Goal: Check status: Check status

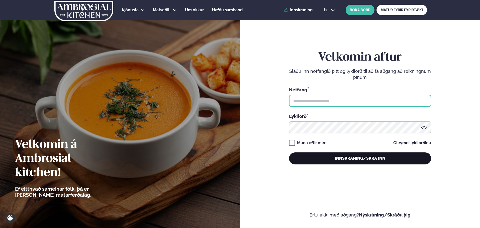
type input "**********"
click at [346, 156] on button "Innskráning/Skrá inn" at bounding box center [360, 159] width 142 height 12
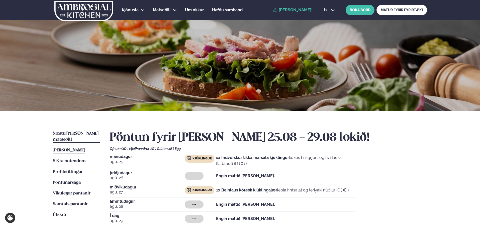
click at [66, 133] on span "Næstu [PERSON_NAME] matseðill" at bounding box center [76, 137] width 46 height 10
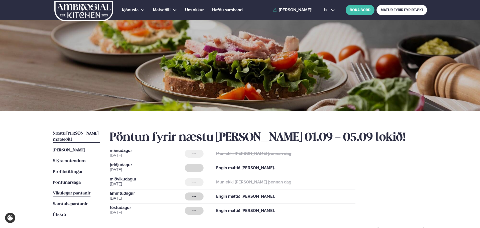
click at [71, 192] on span "Vikulegar pantanir" at bounding box center [72, 194] width 38 height 4
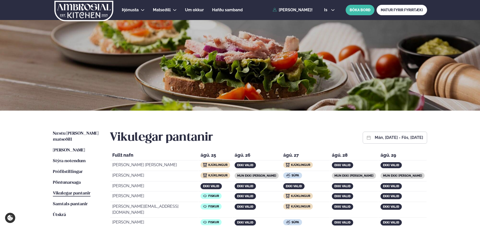
click at [375, 136] on button "mán, [DATE] - fös, [DATE]" at bounding box center [399, 138] width 48 height 4
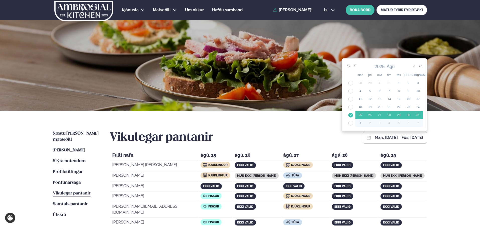
click at [357, 124] on div "1" at bounding box center [361, 123] width 10 height 5
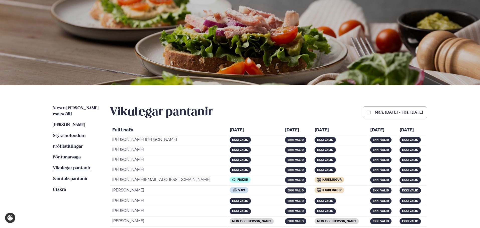
scroll to position [25, 0]
